Goal: Task Accomplishment & Management: Manage account settings

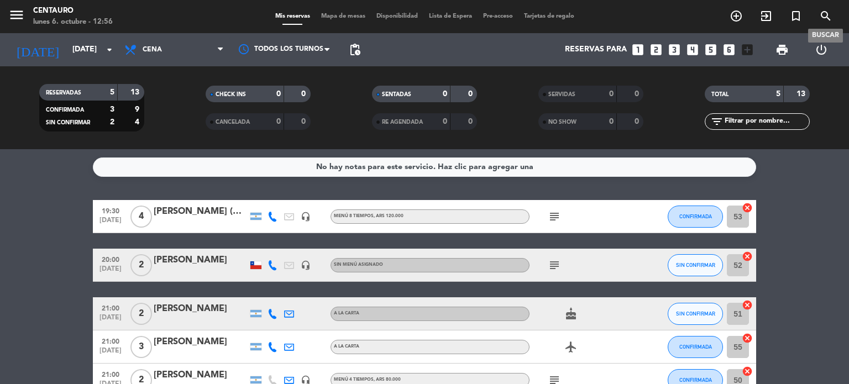
click at [824, 19] on icon "search" at bounding box center [825, 15] width 13 height 13
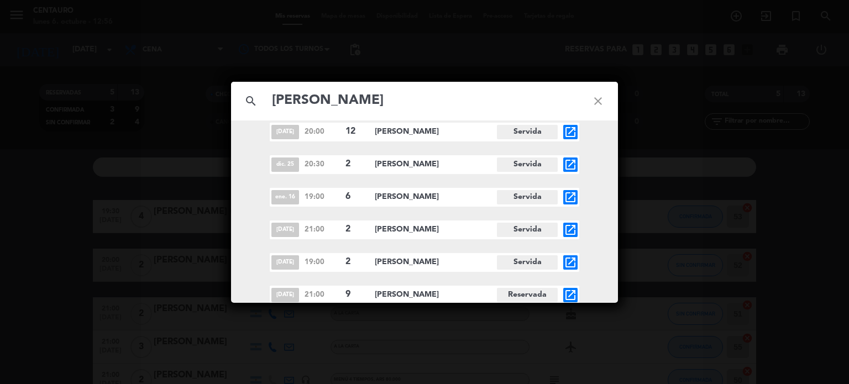
scroll to position [176, 0]
type input "[PERSON_NAME]"
click at [571, 294] on icon "open_in_new" at bounding box center [570, 293] width 13 height 13
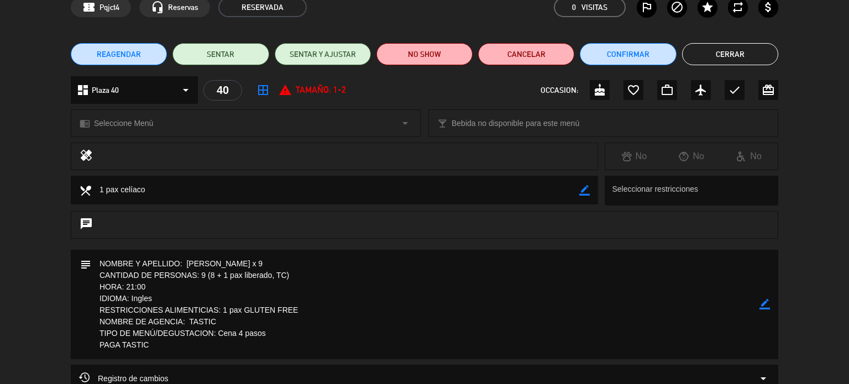
scroll to position [0, 0]
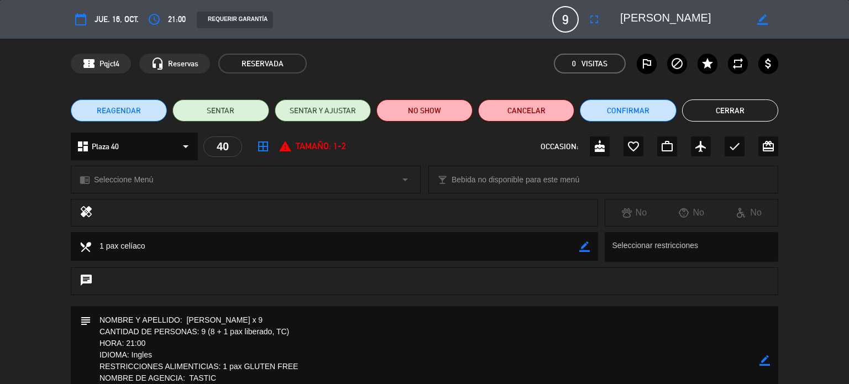
click at [107, 120] on button "REAGENDAR" at bounding box center [119, 111] width 96 height 22
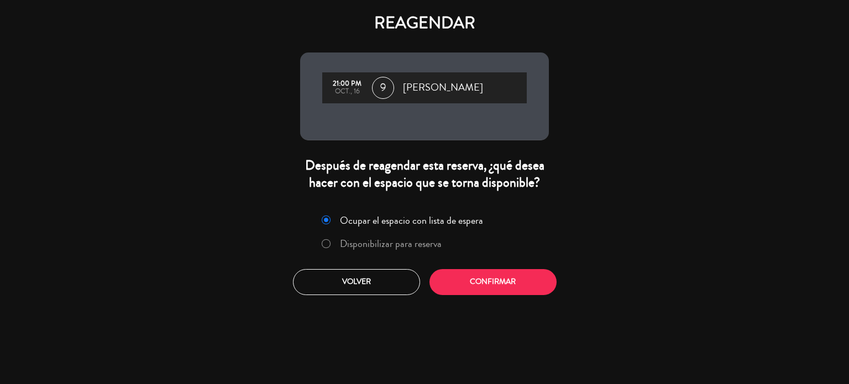
click at [411, 247] on label "Disponibilizar para reserva" at bounding box center [391, 244] width 102 height 10
click at [497, 284] on button "Confirmar" at bounding box center [493, 282] width 127 height 26
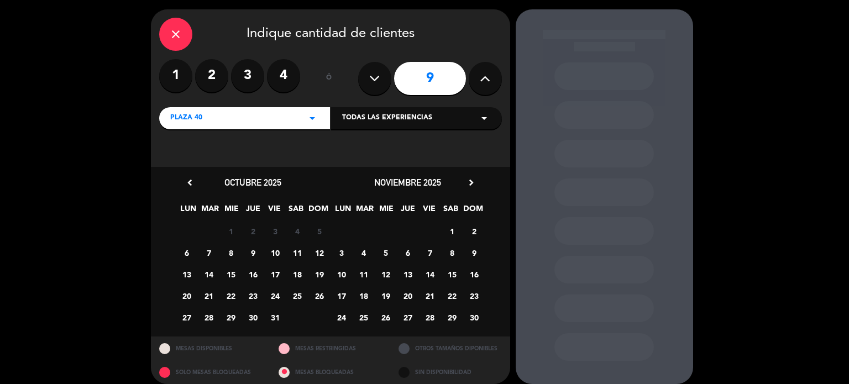
scroll to position [45, 0]
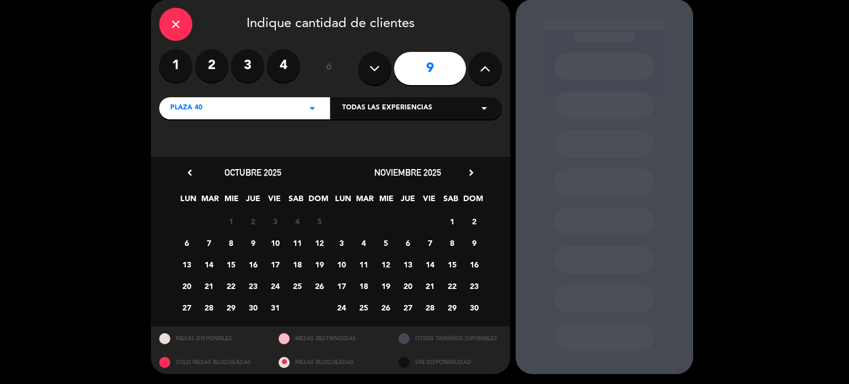
click at [315, 286] on span "26" at bounding box center [319, 286] width 18 height 18
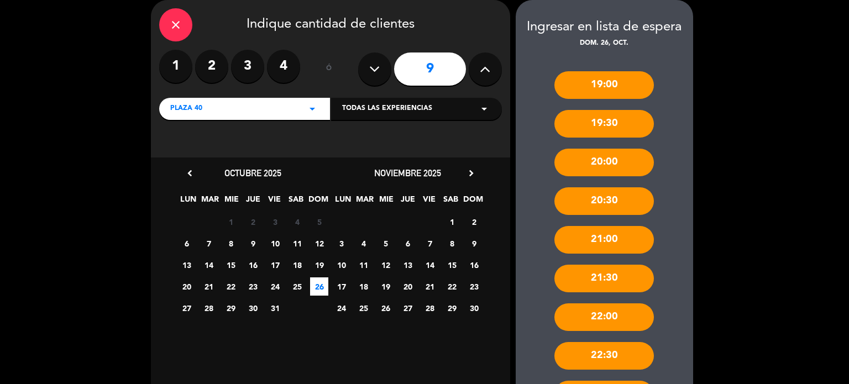
click at [605, 236] on div "21:00" at bounding box center [605, 240] width 100 height 28
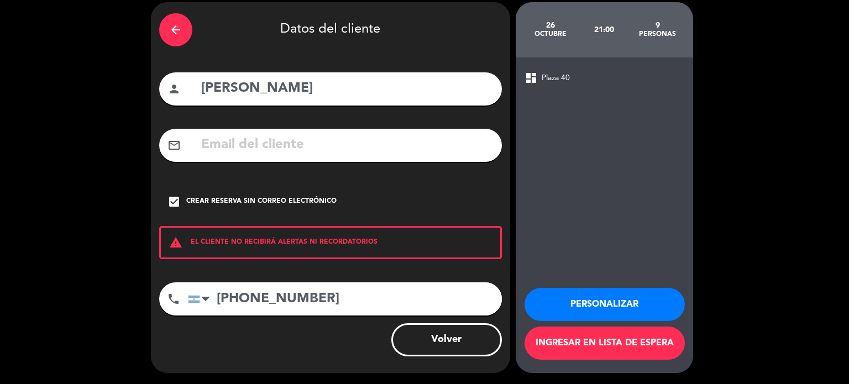
scroll to position [42, 0]
click at [615, 297] on button "Personalizar" at bounding box center [605, 304] width 160 height 33
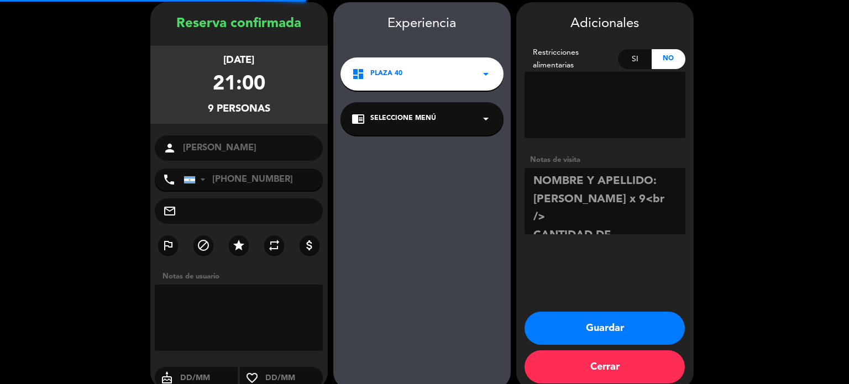
scroll to position [44, 0]
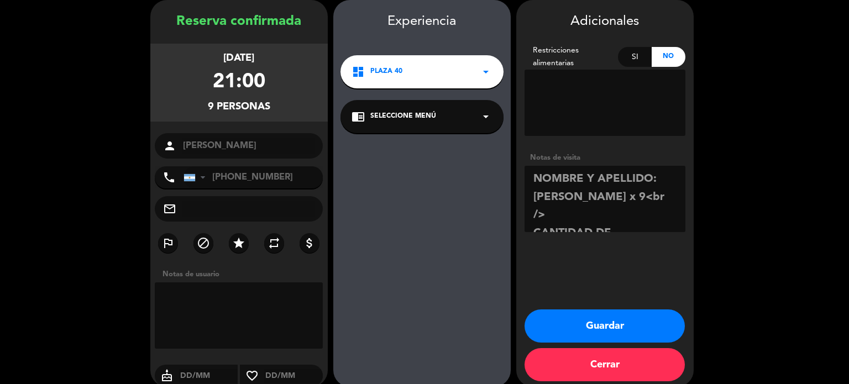
drag, startPoint x: 665, startPoint y: 195, endPoint x: 635, endPoint y: 193, distance: 29.9
click at [635, 193] on textarea at bounding box center [605, 199] width 161 height 66
drag, startPoint x: 635, startPoint y: 193, endPoint x: 601, endPoint y: 194, distance: 33.7
click at [601, 194] on textarea at bounding box center [605, 199] width 161 height 66
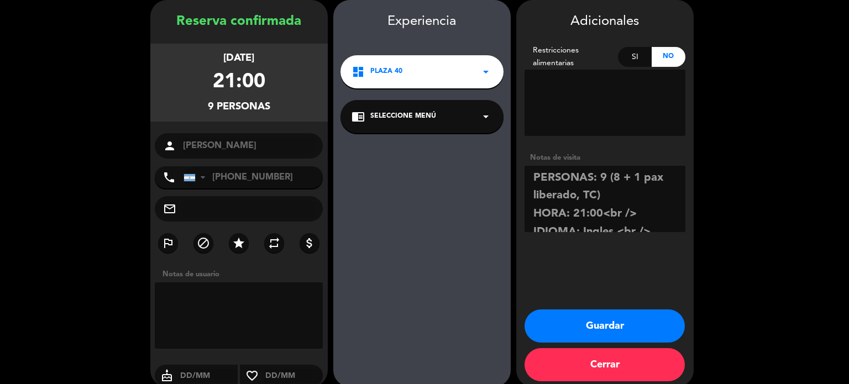
drag, startPoint x: 635, startPoint y: 210, endPoint x: 605, endPoint y: 211, distance: 30.4
click at [605, 210] on textarea at bounding box center [605, 199] width 161 height 66
drag, startPoint x: 649, startPoint y: 179, endPoint x: 615, endPoint y: 178, distance: 33.7
click at [615, 178] on textarea at bounding box center [605, 199] width 161 height 66
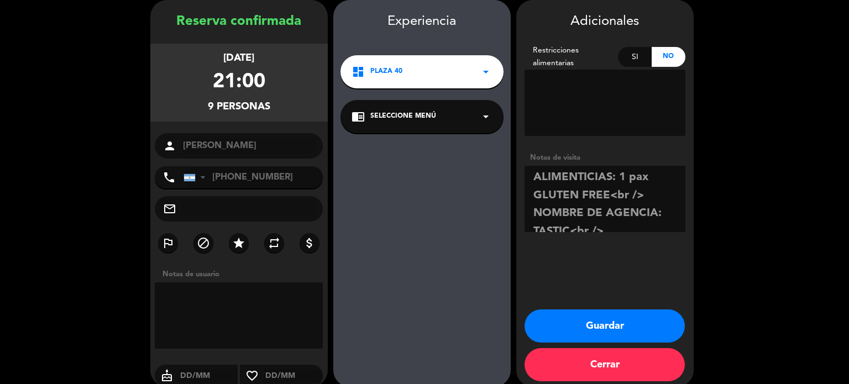
scroll to position [166, 0]
drag, startPoint x: 652, startPoint y: 181, endPoint x: 611, endPoint y: 181, distance: 41.5
click at [611, 181] on textarea at bounding box center [605, 199] width 161 height 66
drag, startPoint x: 602, startPoint y: 207, endPoint x: 573, endPoint y: 205, distance: 29.4
click at [573, 205] on textarea at bounding box center [605, 199] width 161 height 66
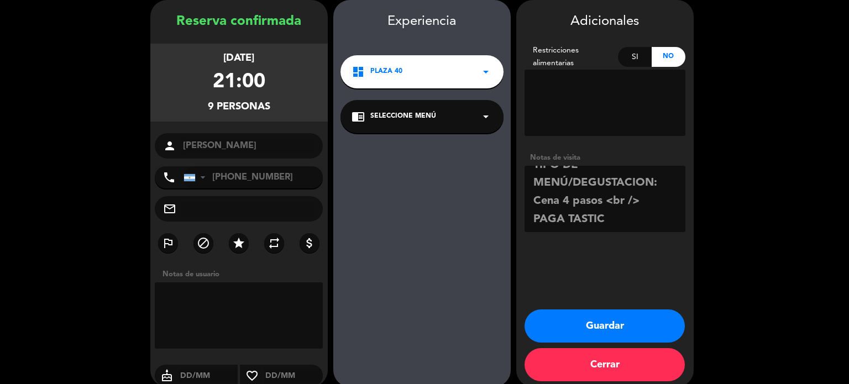
scroll to position [231, 0]
drag, startPoint x: 656, startPoint y: 194, endPoint x: 604, endPoint y: 197, distance: 52.0
click at [604, 197] on textarea at bounding box center [605, 199] width 161 height 66
type textarea "NOMBRE Y APELLIDO: [PERSON_NAME] x 9 CANTIDAD DE PERSONAS: 9 (8 + 1 pax liberad…"
click at [623, 316] on button "Guardar" at bounding box center [605, 326] width 160 height 33
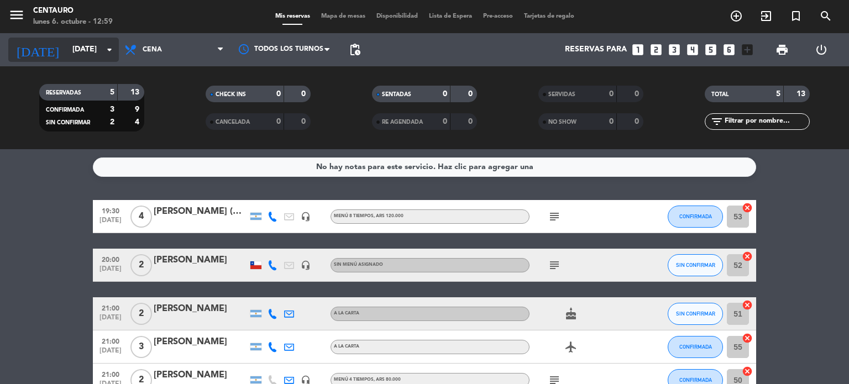
click at [67, 42] on input "[DATE]" at bounding box center [119, 50] width 105 height 20
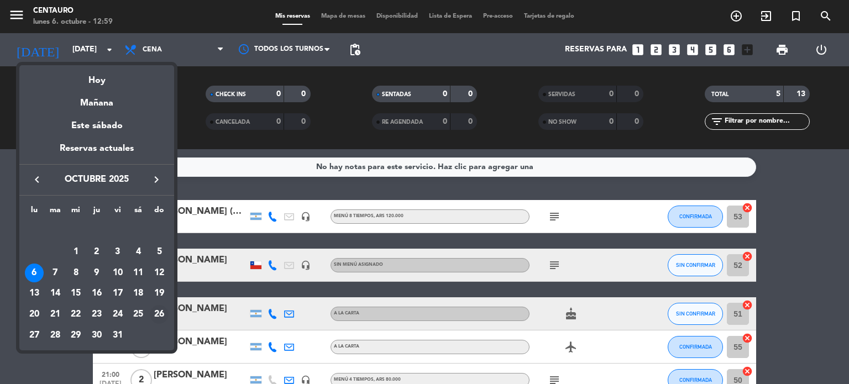
click at [160, 318] on div "26" at bounding box center [159, 314] width 19 height 19
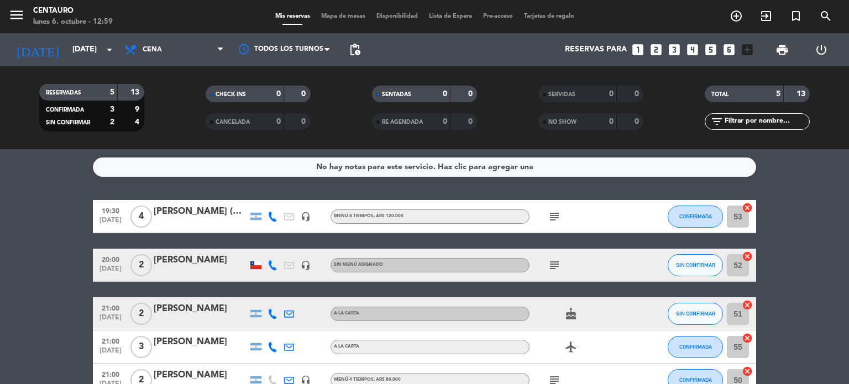
type input "[DATE]"
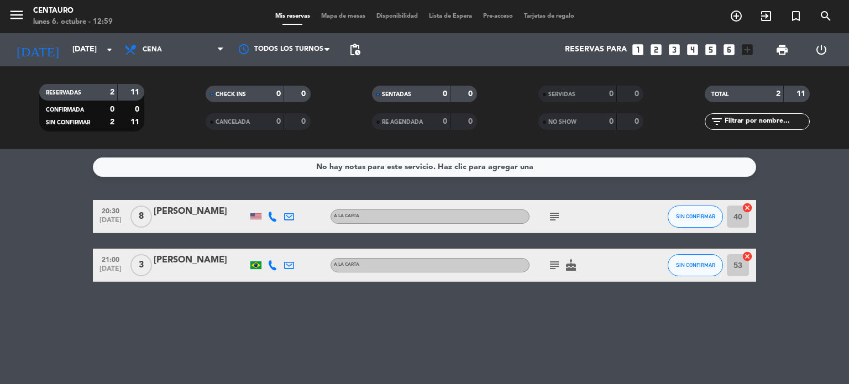
click at [459, 17] on span "Lista de Espera" at bounding box center [450, 16] width 54 height 6
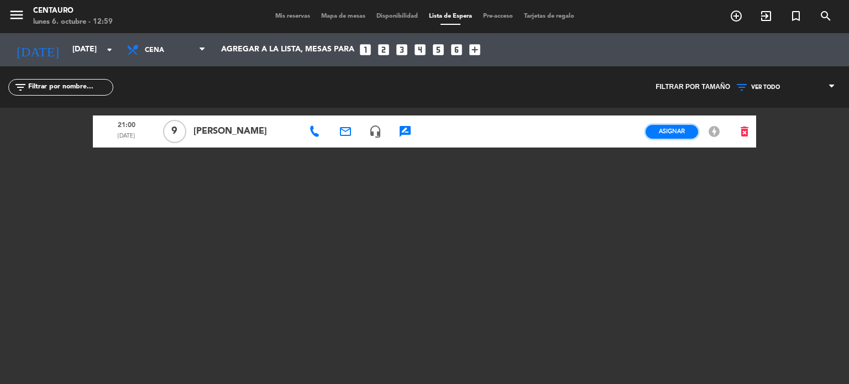
click at [677, 137] on button "Asignar" at bounding box center [672, 132] width 53 height 14
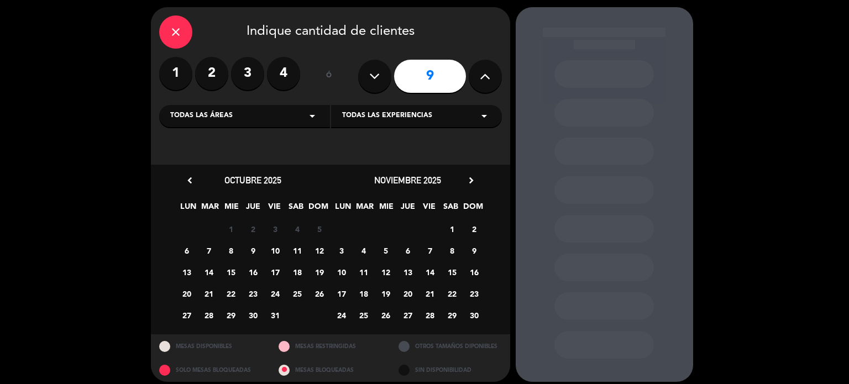
scroll to position [45, 0]
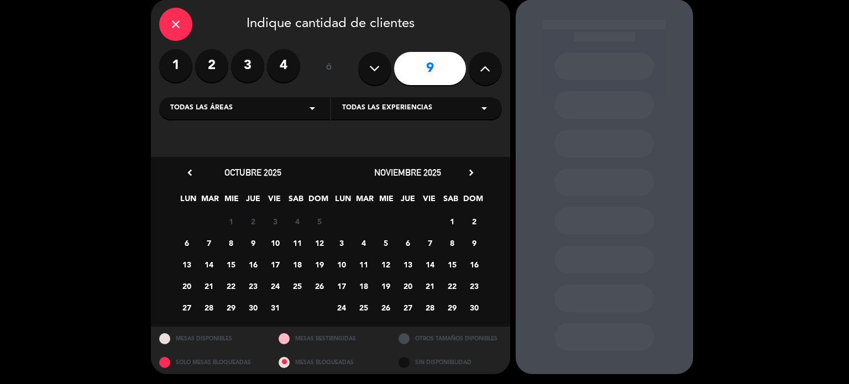
click at [316, 284] on span "26" at bounding box center [319, 286] width 18 height 18
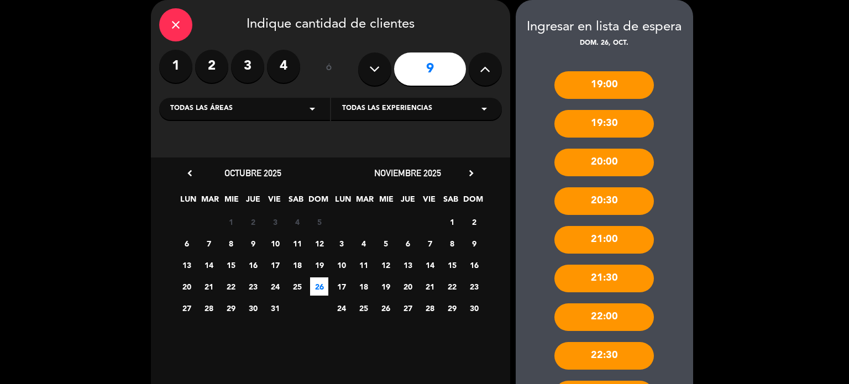
scroll to position [176, 0]
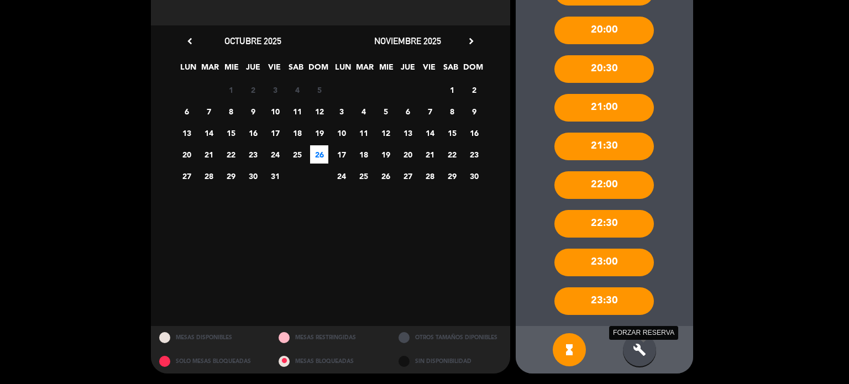
click at [639, 346] on icon "build" at bounding box center [639, 349] width 13 height 13
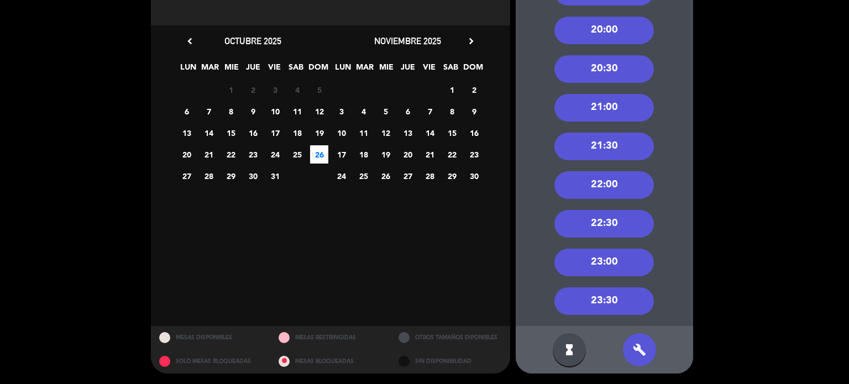
drag, startPoint x: 637, startPoint y: 148, endPoint x: 673, endPoint y: 142, distance: 36.0
click at [677, 147] on div "19:00 19:30 20:00 20:30 21:00 21:30 22:00 22:30 23:00 23:30" at bounding box center [604, 121] width 177 height 409
drag, startPoint x: 487, startPoint y: 41, endPoint x: 660, endPoint y: 136, distance: 197.4
click at [660, 136] on div "close Indique cantidad de clientes 1 2 3 4 ó 9 Todas las áreas arrow_drop_down …" at bounding box center [424, 121] width 849 height 528
click at [668, 124] on div "19:00 19:30 20:00 20:30 21:00 21:30 22:00 22:30 23:00 23:30" at bounding box center [604, 121] width 177 height 409
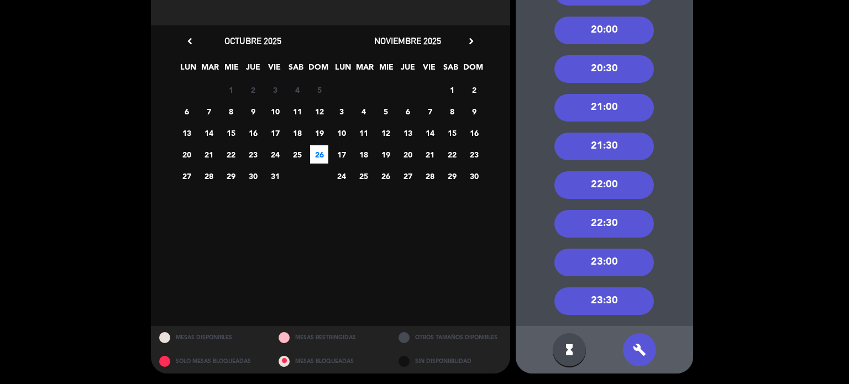
click at [673, 102] on div "19:00 19:30 20:00 20:30 21:00 21:30 22:00 22:30 23:00 23:30" at bounding box center [604, 121] width 177 height 409
click at [595, 107] on div "21:00" at bounding box center [605, 108] width 100 height 28
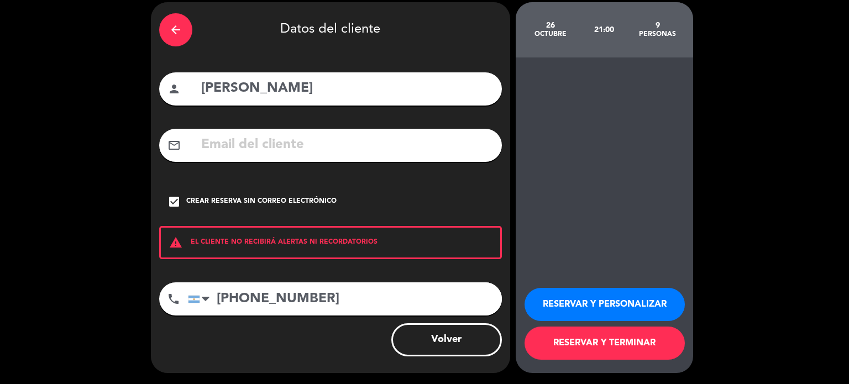
click at [573, 303] on button "RESERVAR Y PERSONALIZAR" at bounding box center [605, 304] width 160 height 33
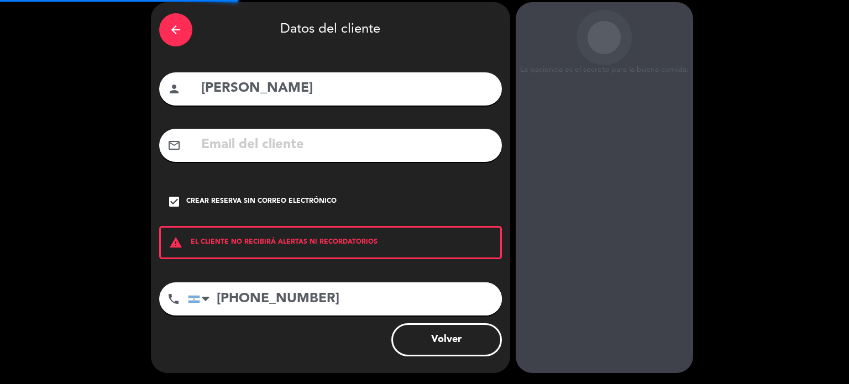
scroll to position [44, 0]
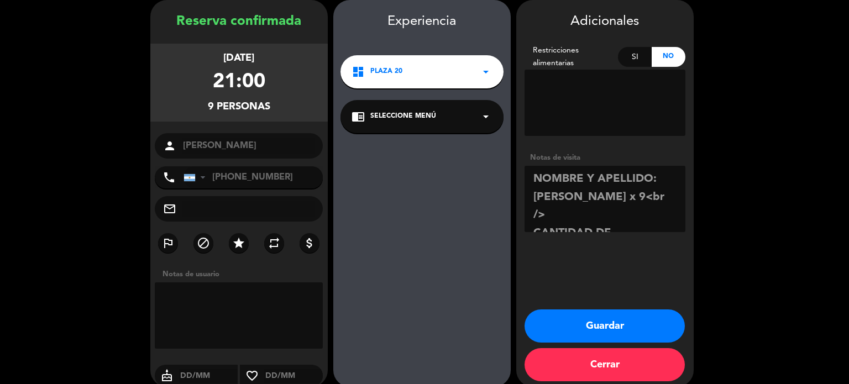
drag, startPoint x: 668, startPoint y: 204, endPoint x: 635, endPoint y: 193, distance: 35.0
click at [635, 193] on textarea at bounding box center [605, 199] width 161 height 66
drag, startPoint x: 644, startPoint y: 191, endPoint x: 604, endPoint y: 201, distance: 41.0
click at [604, 201] on textarea at bounding box center [605, 199] width 161 height 66
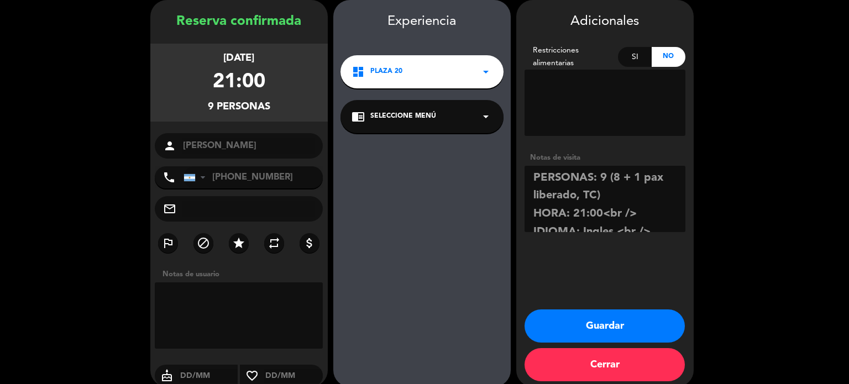
drag, startPoint x: 641, startPoint y: 210, endPoint x: 605, endPoint y: 207, distance: 36.0
click at [605, 207] on textarea at bounding box center [605, 199] width 161 height 66
drag, startPoint x: 648, startPoint y: 182, endPoint x: 618, endPoint y: 182, distance: 30.4
click at [618, 182] on textarea at bounding box center [605, 199] width 161 height 66
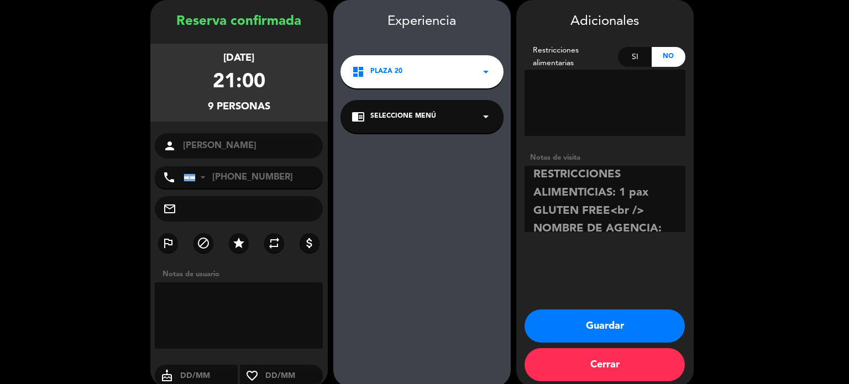
scroll to position [140, 0]
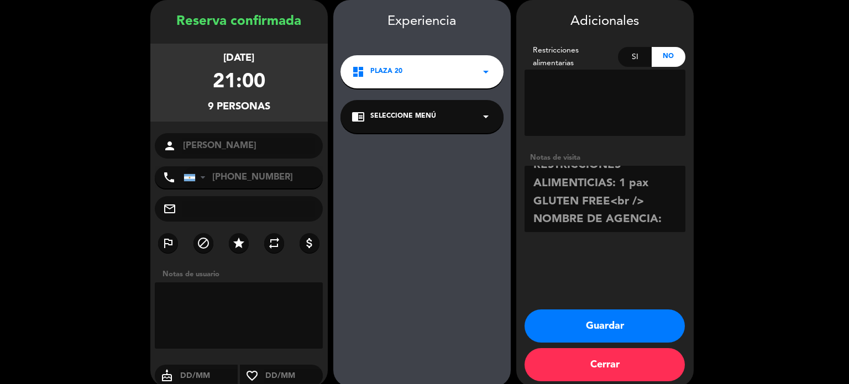
drag, startPoint x: 654, startPoint y: 226, endPoint x: 611, endPoint y: 203, distance: 48.7
click at [611, 203] on textarea at bounding box center [605, 199] width 161 height 66
click at [638, 194] on textarea at bounding box center [605, 199] width 161 height 66
click at [635, 185] on textarea at bounding box center [605, 199] width 161 height 66
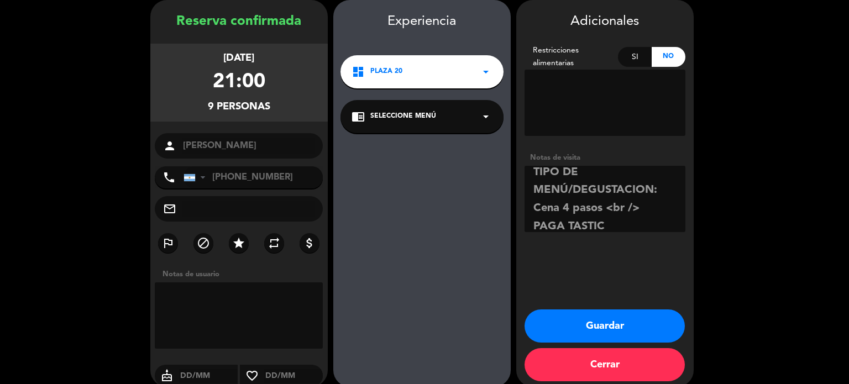
scroll to position [231, 0]
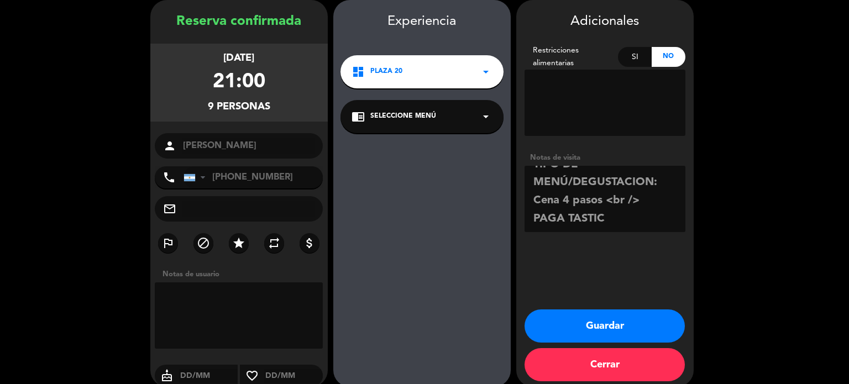
drag, startPoint x: 657, startPoint y: 202, endPoint x: 606, endPoint y: 201, distance: 50.9
click at [606, 201] on textarea at bounding box center [605, 199] width 161 height 66
type textarea "NOMBRE Y APELLIDO: [PERSON_NAME] x 9 CANTIDAD DE PERSONAS: 9 (8 + 1 pax liberad…"
click at [627, 329] on button "Guardar" at bounding box center [605, 326] width 160 height 33
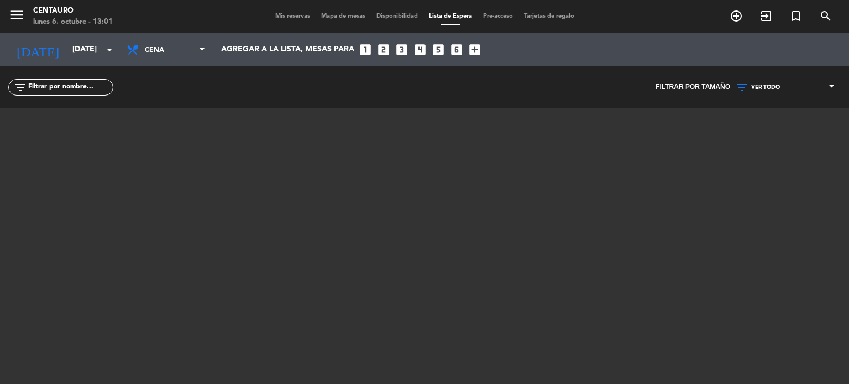
click at [283, 16] on span "Mis reservas" at bounding box center [293, 16] width 46 height 6
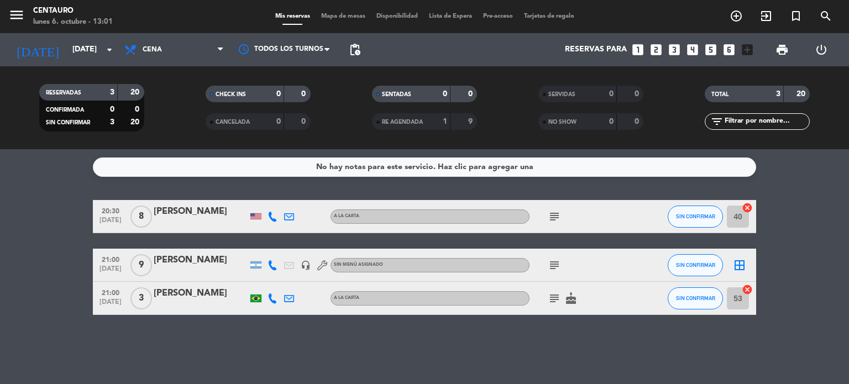
click at [555, 265] on icon "subject" at bounding box center [554, 265] width 13 height 13
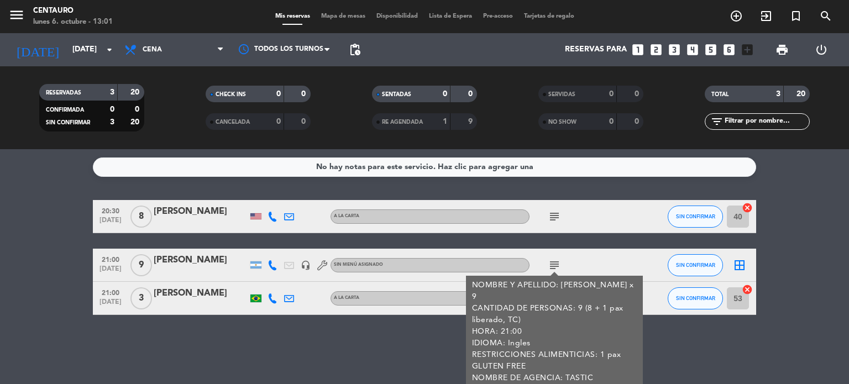
click at [659, 260] on div "21:00 [DATE] 9 [PERSON_NAME] headset_mic Sin menú asignado subject NOMBRE Y APE…" at bounding box center [424, 265] width 663 height 33
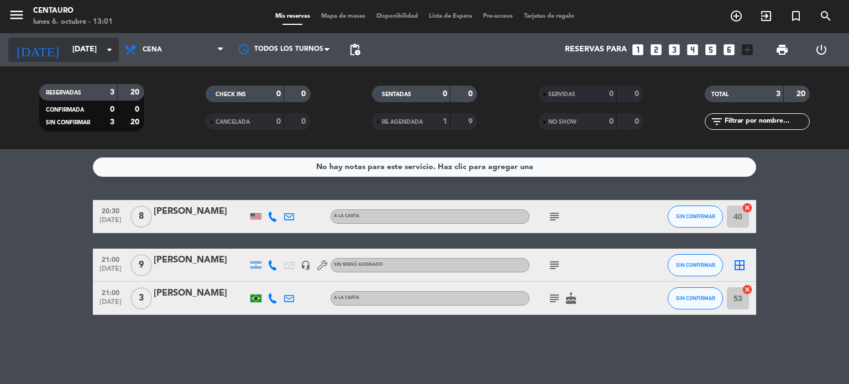
click at [84, 43] on input "[DATE]" at bounding box center [119, 50] width 105 height 20
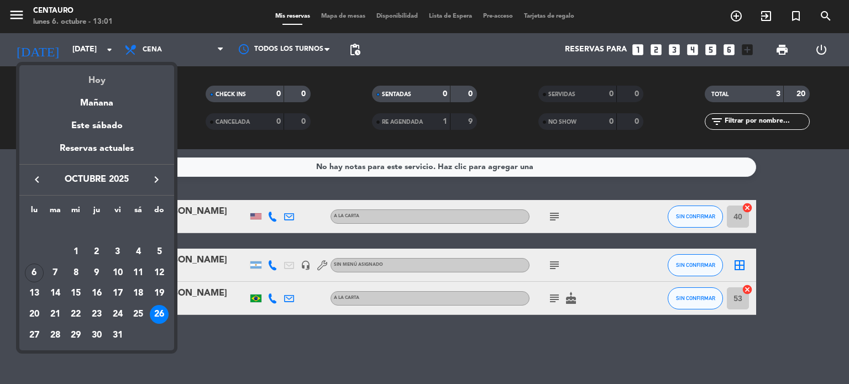
click at [109, 80] on div "Hoy" at bounding box center [96, 76] width 155 height 23
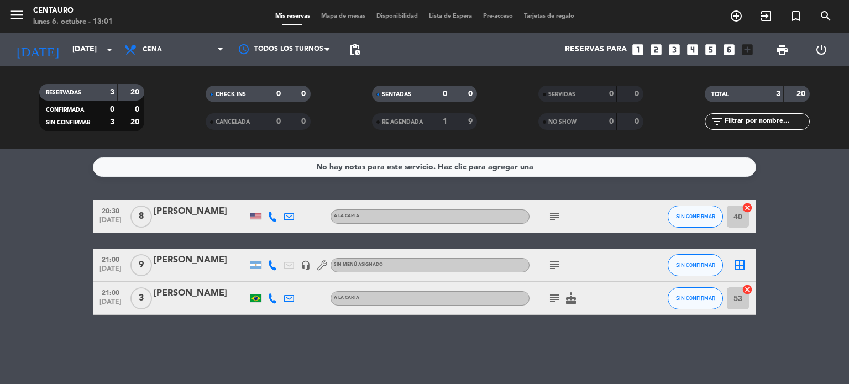
type input "[DATE]"
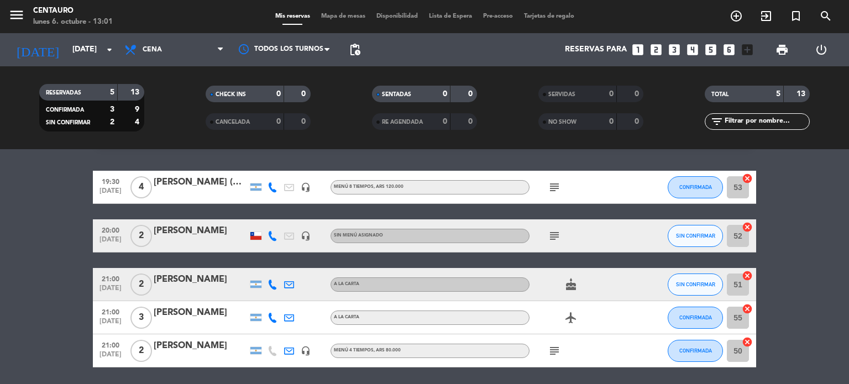
scroll to position [55, 0]
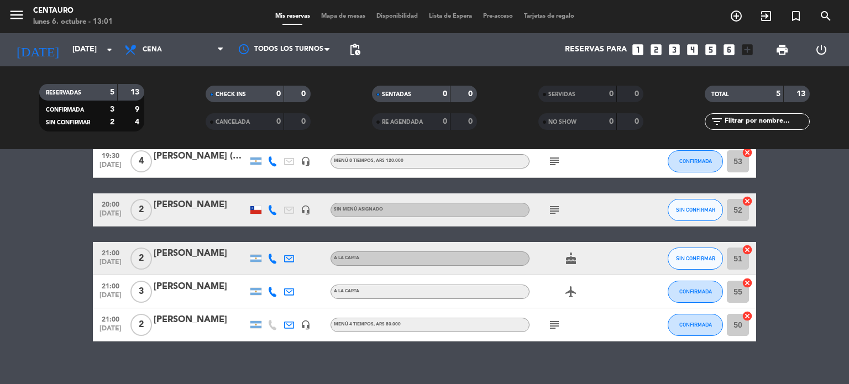
click at [271, 212] on icon at bounding box center [273, 210] width 10 height 10
click at [255, 192] on span "Copiar" at bounding box center [266, 192] width 23 height 12
click at [275, 258] on icon at bounding box center [273, 259] width 10 height 10
click at [257, 241] on span "Copiar" at bounding box center [264, 240] width 23 height 12
click at [557, 216] on icon "subject" at bounding box center [554, 209] width 13 height 13
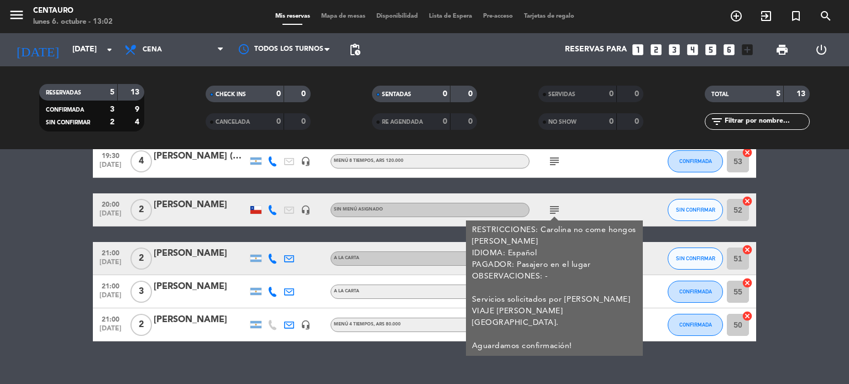
click at [623, 205] on div "subject RESTRICCIONES: Carolina no come hongos [PERSON_NAME] IDIOMA: Español PA…" at bounding box center [580, 209] width 100 height 33
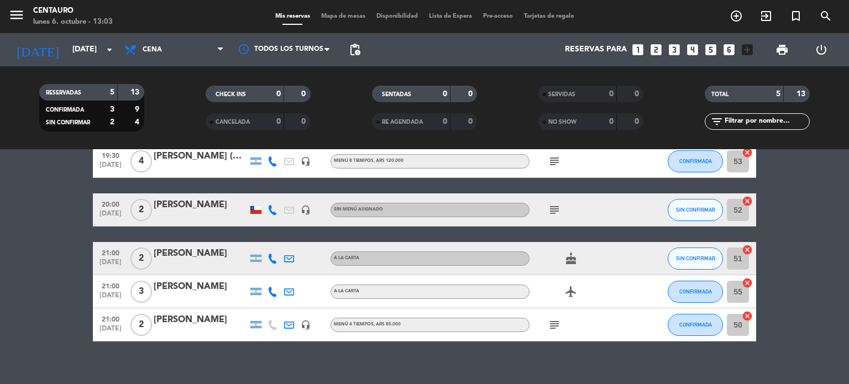
click at [273, 260] on icon at bounding box center [273, 259] width 10 height 10
click at [823, 208] on bookings-row "19:30 [DATE] 4 [PERSON_NAME] (WOFA) headset_mic MENÚ 8 TIEMPOS , ARS 120.000 su…" at bounding box center [424, 243] width 849 height 197
